Goal: Feedback & Contribution: Leave review/rating

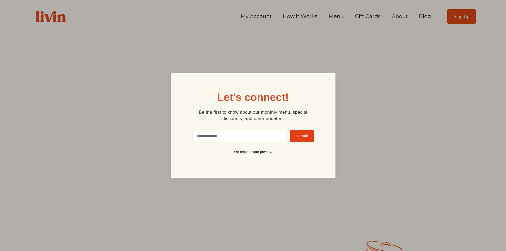
click at [327, 79] on link "Close" at bounding box center [329, 79] width 10 height 10
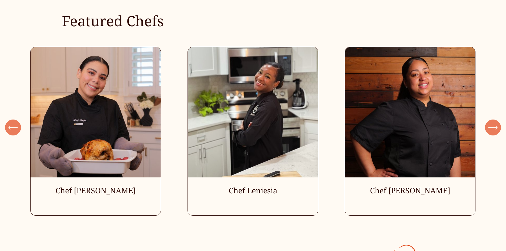
scroll to position [1593, 0]
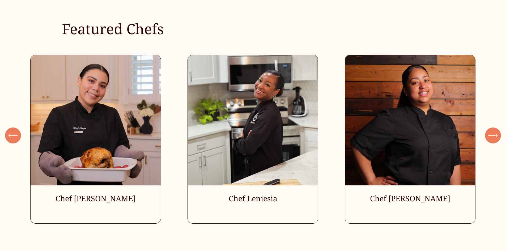
click at [494, 140] on icon "\a \a \a Next\a \a" at bounding box center [493, 136] width 10 height 10
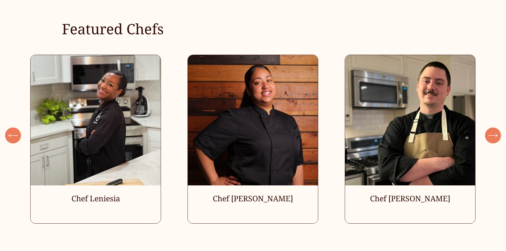
click at [494, 140] on icon "\a \a \a Next\a \a" at bounding box center [493, 136] width 10 height 10
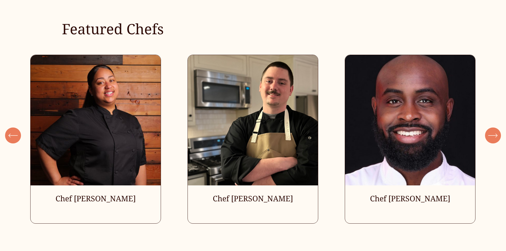
click at [494, 140] on icon "\a \a \a Next\a \a" at bounding box center [493, 136] width 10 height 10
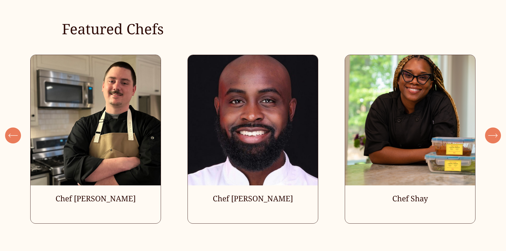
click at [494, 140] on icon "\a \a \a Next\a \a" at bounding box center [493, 136] width 10 height 10
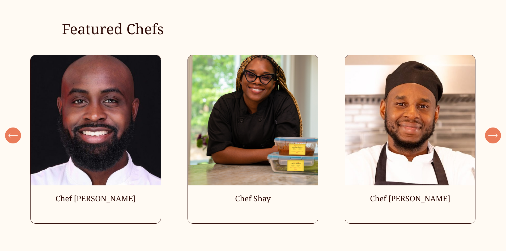
click at [494, 140] on icon "\a \a \a Next\a \a" at bounding box center [493, 136] width 10 height 10
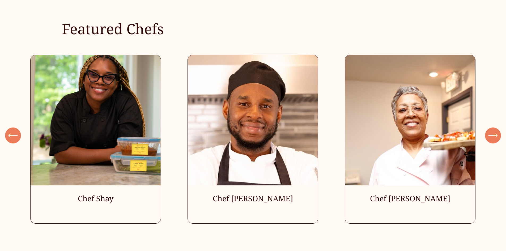
click at [494, 140] on icon "\a \a \a Next\a \a" at bounding box center [493, 136] width 10 height 10
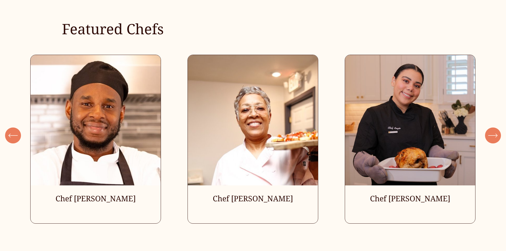
click at [494, 140] on icon "\a \a \a Next\a \a" at bounding box center [493, 136] width 10 height 10
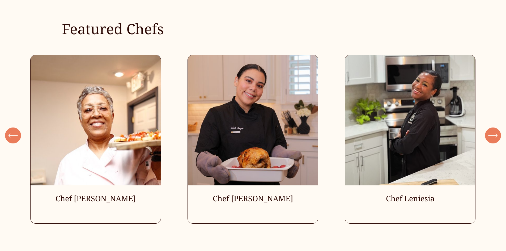
click at [494, 140] on icon "\a \a \a Next\a \a" at bounding box center [493, 136] width 10 height 10
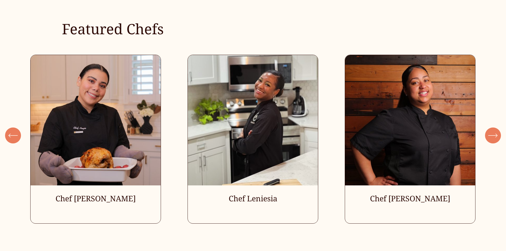
click at [494, 140] on icon "\a \a \a Next\a \a" at bounding box center [493, 136] width 10 height 10
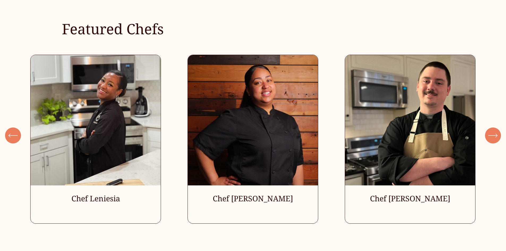
click at [494, 140] on icon "\a \a \a Next\a \a" at bounding box center [493, 136] width 10 height 10
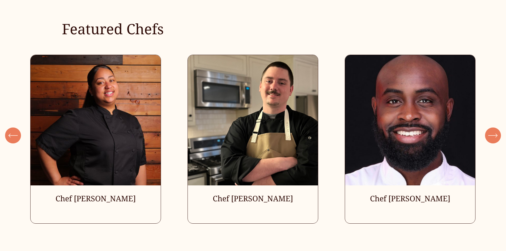
click at [494, 140] on icon "\a \a \a Next\a \a" at bounding box center [493, 136] width 10 height 10
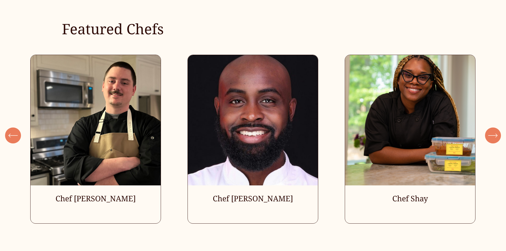
click at [494, 140] on icon "\a \a \a Next\a \a" at bounding box center [493, 136] width 10 height 10
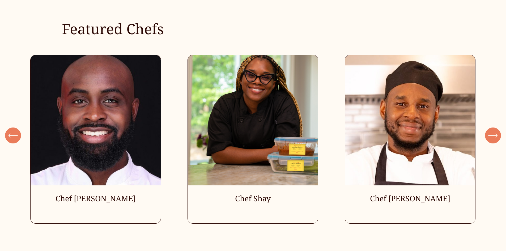
click at [142, 149] on ul "Chef Angie Chef Leniesia" at bounding box center [252, 139] width 445 height 169
click at [118, 142] on ul "Chef Angie Chef Leniesia" at bounding box center [252, 139] width 445 height 169
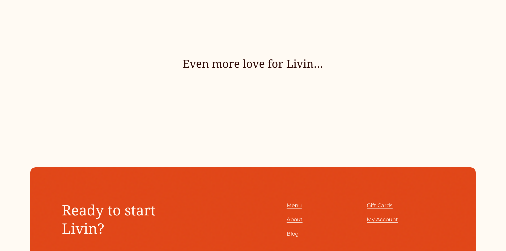
scroll to position [2542, 0]
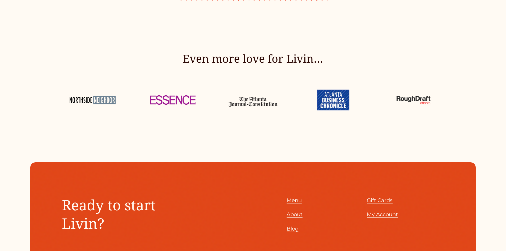
click at [159, 107] on div at bounding box center [172, 100] width 61 height 31
click at [288, 106] on div "Even more love for Livin…" at bounding box center [253, 83] width 506 height 64
click at [324, 111] on div at bounding box center [332, 100] width 61 height 31
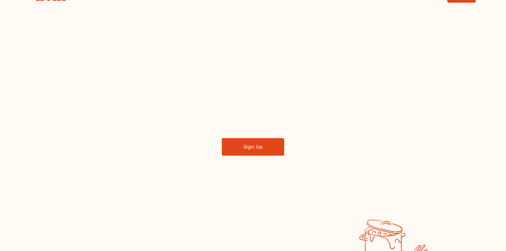
scroll to position [0, 0]
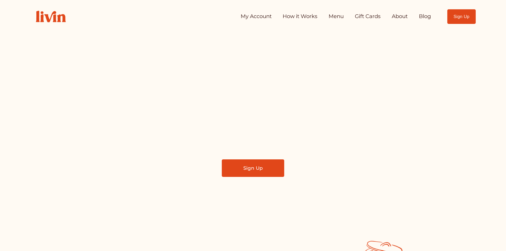
click at [252, 17] on link "My Account" at bounding box center [256, 16] width 31 height 11
click at [396, 18] on link "About" at bounding box center [400, 16] width 16 height 11
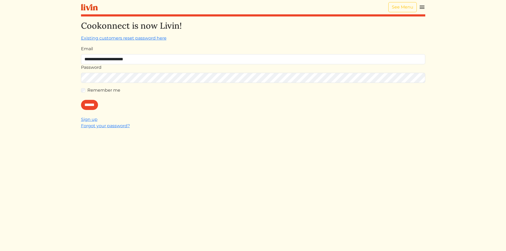
type input "**********"
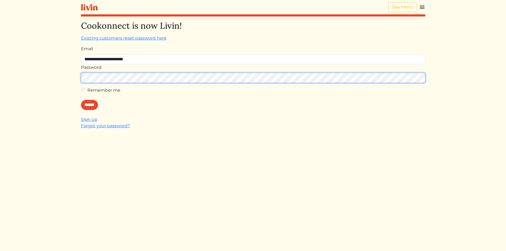
click at [81, 100] on input "******" at bounding box center [89, 105] width 17 height 10
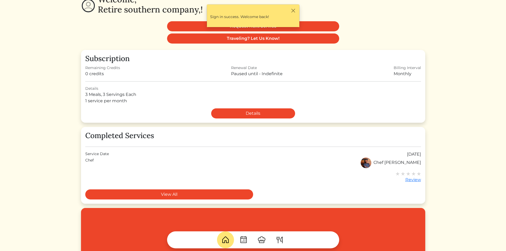
scroll to position [53, 0]
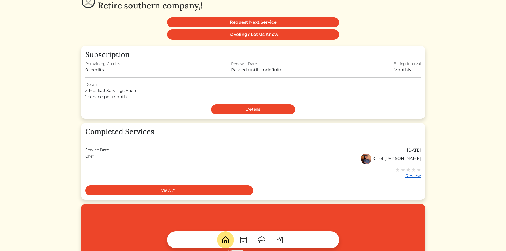
click at [409, 176] on div "Review" at bounding box center [407, 176] width 25 height 6
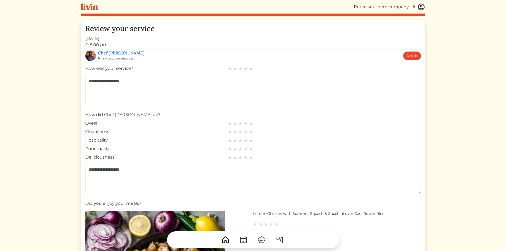
click at [250, 69] on img at bounding box center [251, 68] width 5 height 5
drag, startPoint x: 253, startPoint y: 122, endPoint x: 252, endPoint y: 132, distance: 9.6
click at [253, 123] on img at bounding box center [251, 123] width 4 height 4
drag, startPoint x: 251, startPoint y: 132, endPoint x: 251, endPoint y: 136, distance: 3.8
click at [251, 132] on img at bounding box center [251, 132] width 4 height 4
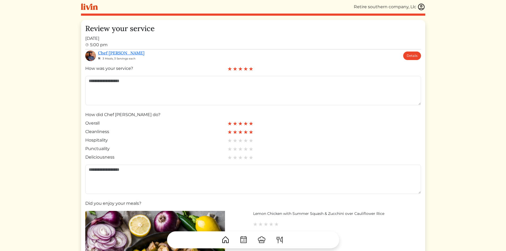
drag, startPoint x: 251, startPoint y: 140, endPoint x: 250, endPoint y: 145, distance: 5.4
click at [251, 140] on img at bounding box center [251, 140] width 4 height 4
click at [249, 149] on img at bounding box center [251, 149] width 5 height 5
click at [250, 157] on img at bounding box center [251, 157] width 5 height 5
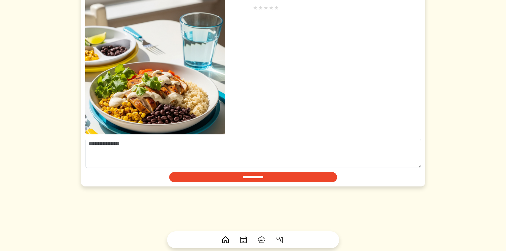
scroll to position [372, 0]
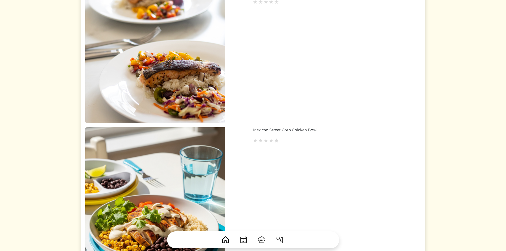
click at [277, 141] on img at bounding box center [276, 140] width 5 height 5
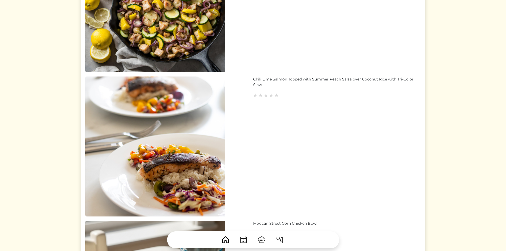
scroll to position [266, 0]
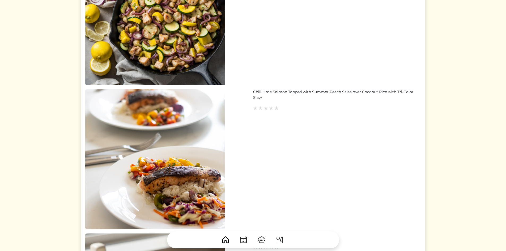
click at [275, 108] on img at bounding box center [276, 108] width 5 height 5
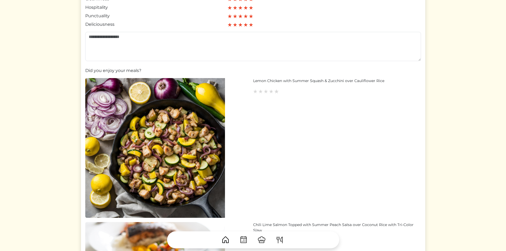
click at [275, 92] on img at bounding box center [276, 91] width 5 height 5
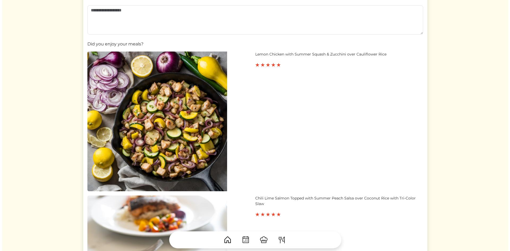
scroll to position [27, 0]
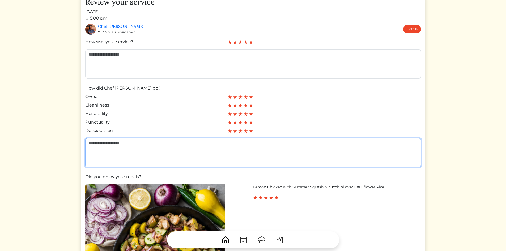
click at [183, 145] on textarea at bounding box center [253, 152] width 336 height 29
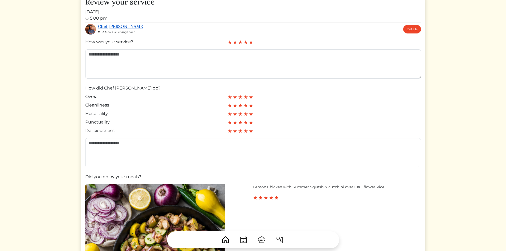
click at [105, 27] on link "Chef Isha" at bounding box center [121, 26] width 46 height 5
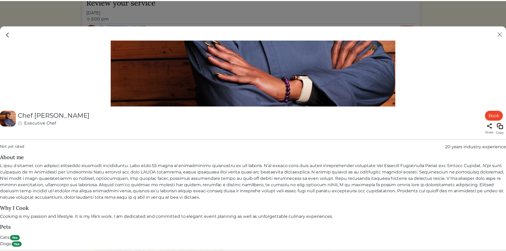
scroll to position [221, 0]
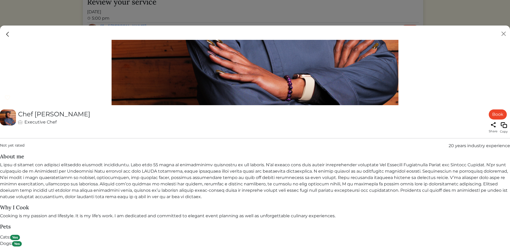
click at [9, 34] on img at bounding box center [7, 34] width 7 height 7
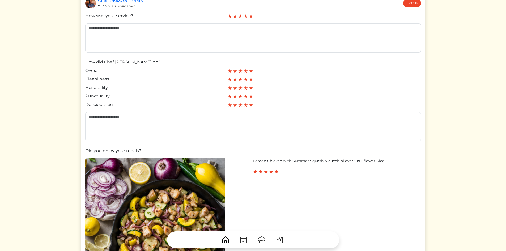
scroll to position [0, 0]
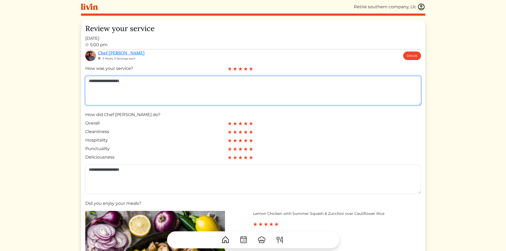
click at [127, 82] on textarea at bounding box center [253, 90] width 336 height 29
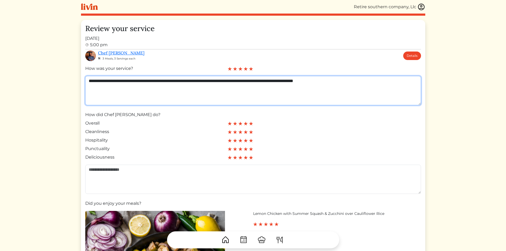
drag, startPoint x: 353, startPoint y: 82, endPoint x: 338, endPoint y: 83, distance: 14.6
click at [338, 83] on textarea "**********" at bounding box center [253, 90] width 336 height 29
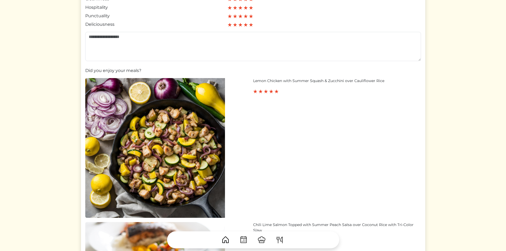
scroll to position [319, 0]
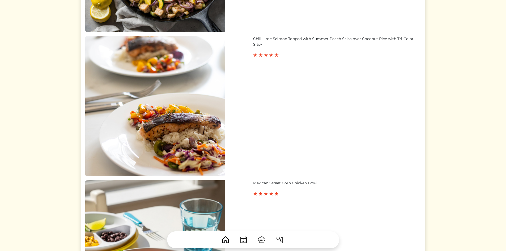
type textarea "**********"
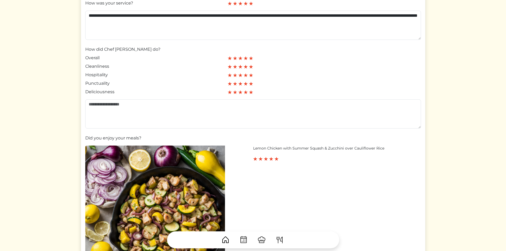
scroll to position [186, 0]
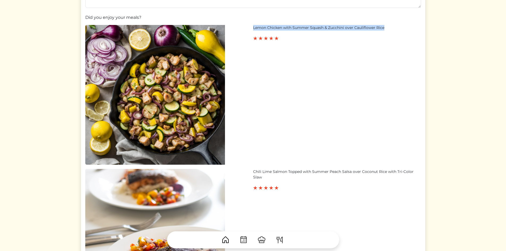
drag, startPoint x: 386, startPoint y: 27, endPoint x: 254, endPoint y: 24, distance: 132.0
click at [254, 24] on form "**********" at bounding box center [253, 189] width 336 height 621
copy div "Lemon Chicken with Summer Squash & Zucchini over Cauliflower Rice"
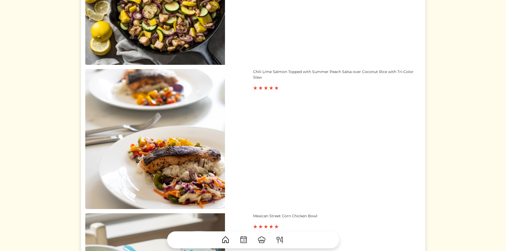
scroll to position [292, 0]
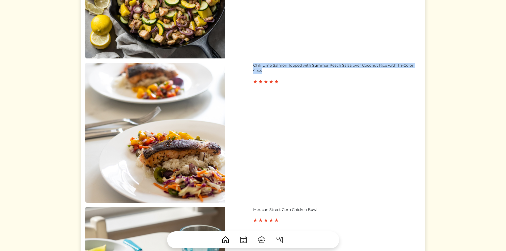
drag, startPoint x: 267, startPoint y: 71, endPoint x: 247, endPoint y: 64, distance: 21.2
click at [247, 64] on div "Chili Lime Salmon Topped with Summer Peach Salsa over Coconut Rice with Tri-Col…" at bounding box center [253, 133] width 336 height 140
copy div "Chili Lime Salmon Topped with Summer Peach Salsa over Coconut Rice with Tri-Col…"
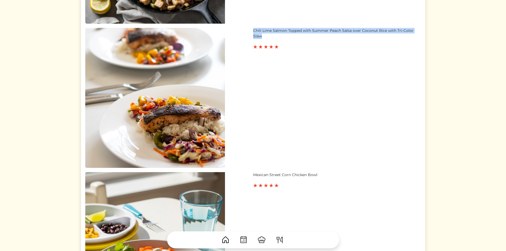
scroll to position [398, 0]
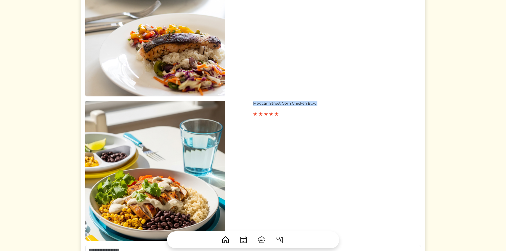
drag, startPoint x: 319, startPoint y: 104, endPoint x: 252, endPoint y: 101, distance: 67.3
click at [252, 101] on div "Mexican Street Corn Chicken Bowl" at bounding box center [253, 171] width 336 height 140
copy div "Mexican Street Corn Chicken Bowl"
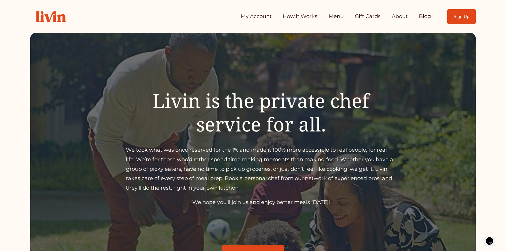
click at [404, 19] on link "About" at bounding box center [400, 16] width 16 height 11
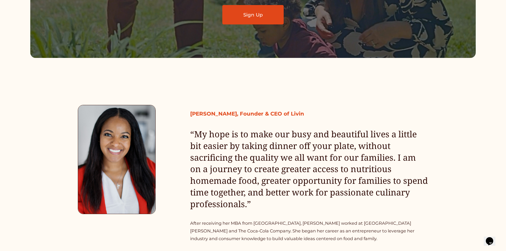
scroll to position [266, 0]
